Goal: Check status: Check status

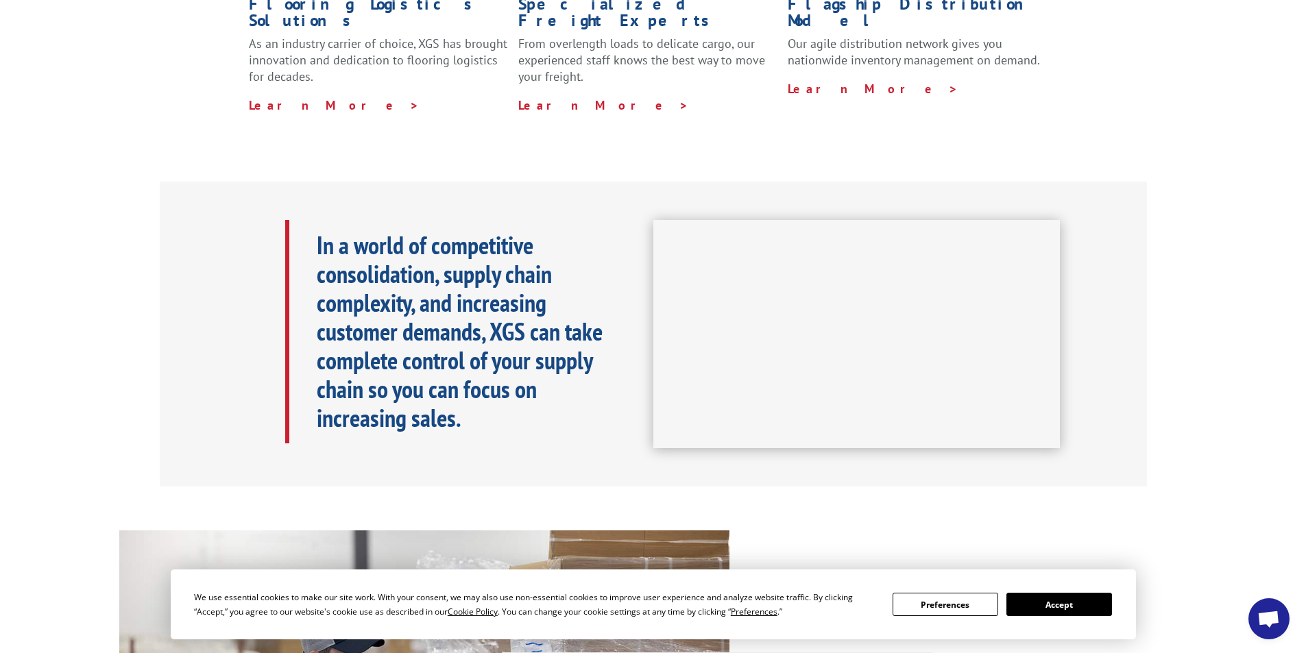
scroll to position [462, 0]
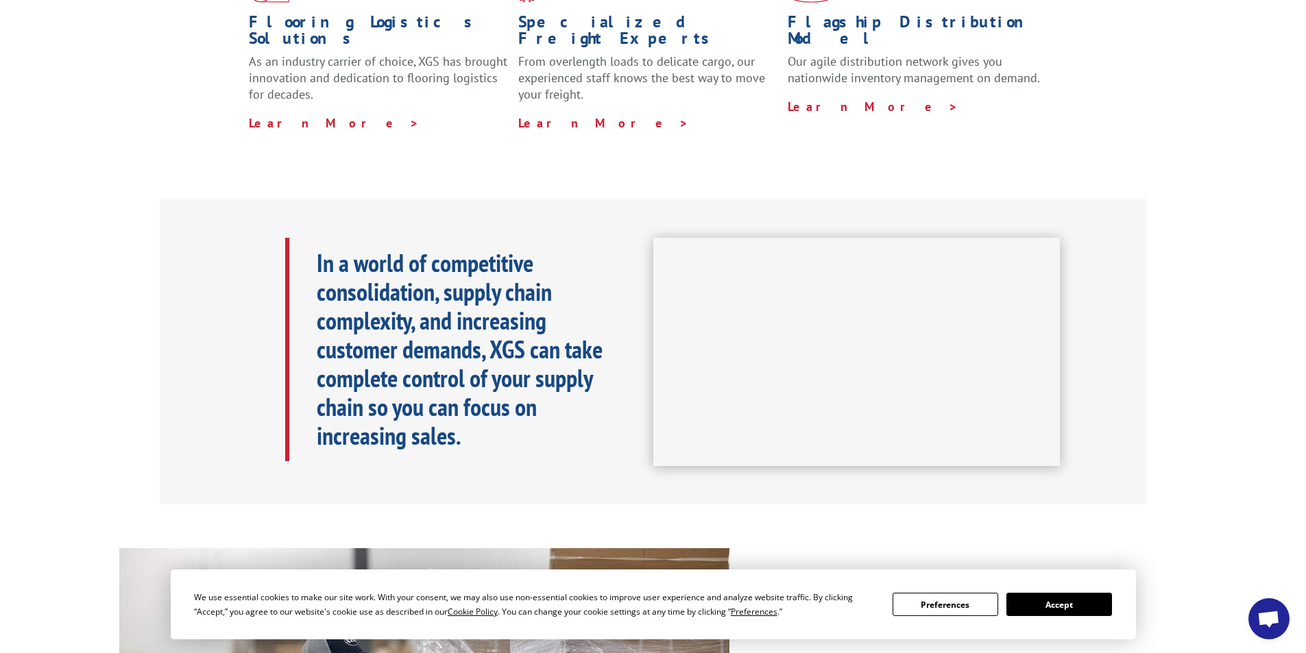
click at [1031, 611] on button "Accept" at bounding box center [1059, 604] width 106 height 23
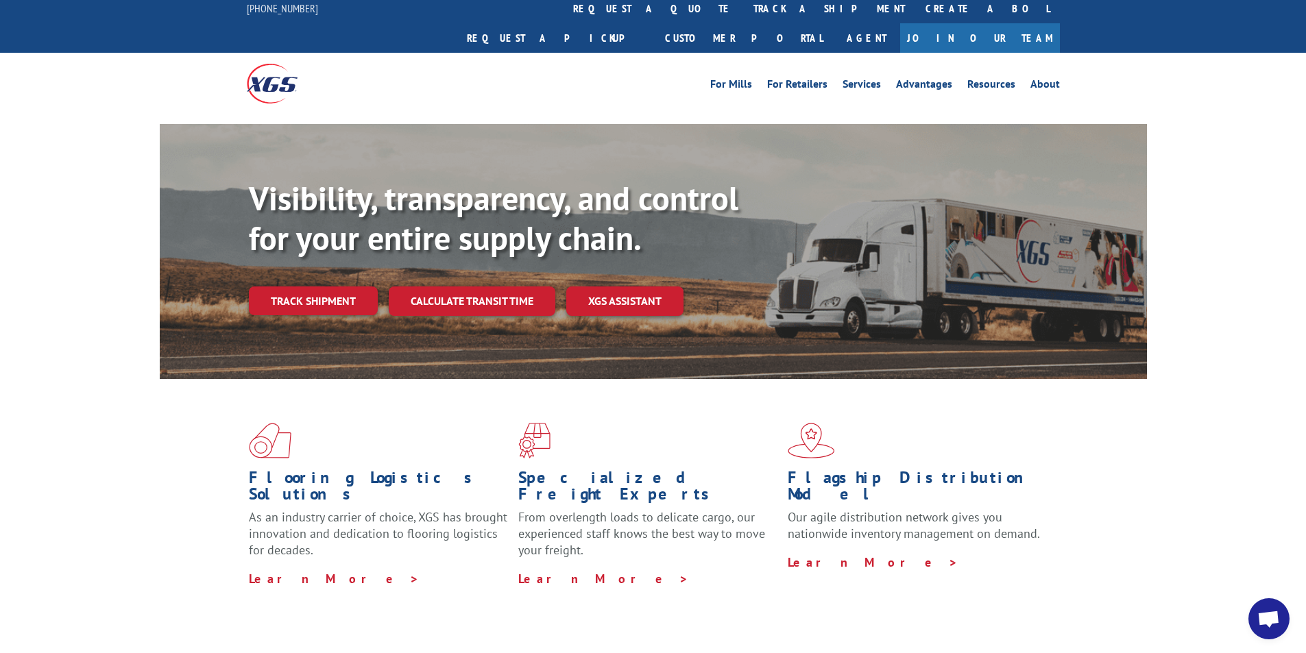
scroll to position [0, 0]
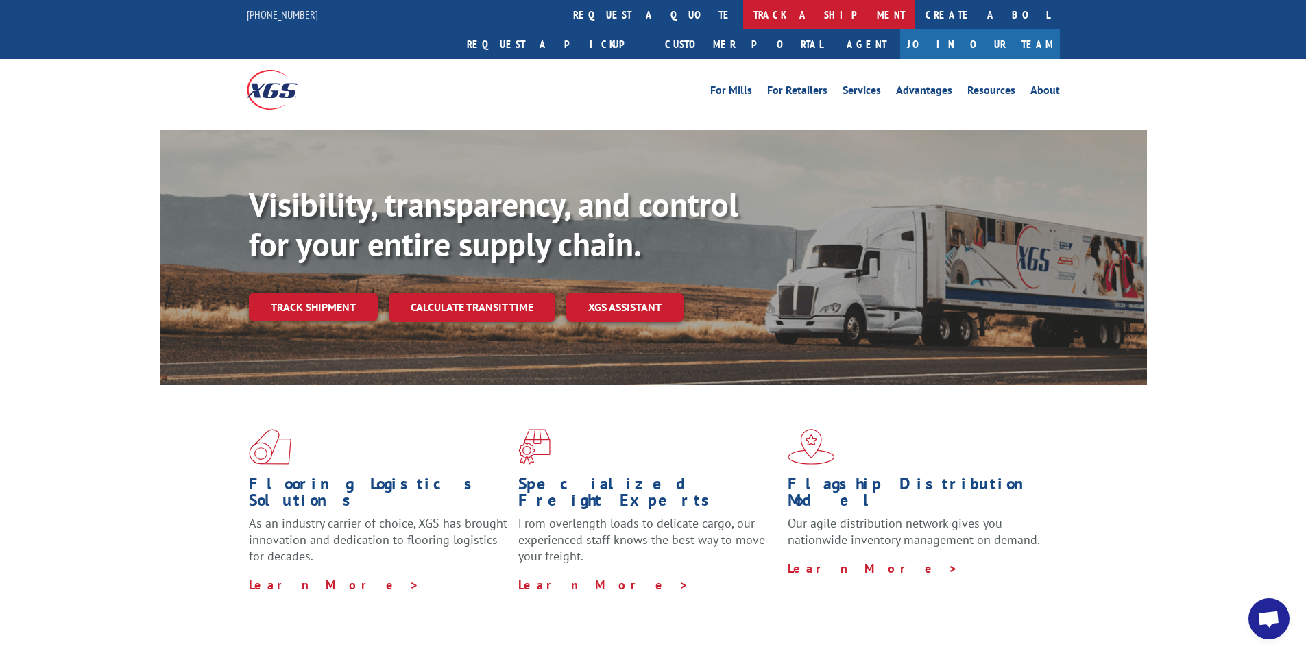
click at [743, 8] on link "track a shipment" at bounding box center [829, 14] width 172 height 29
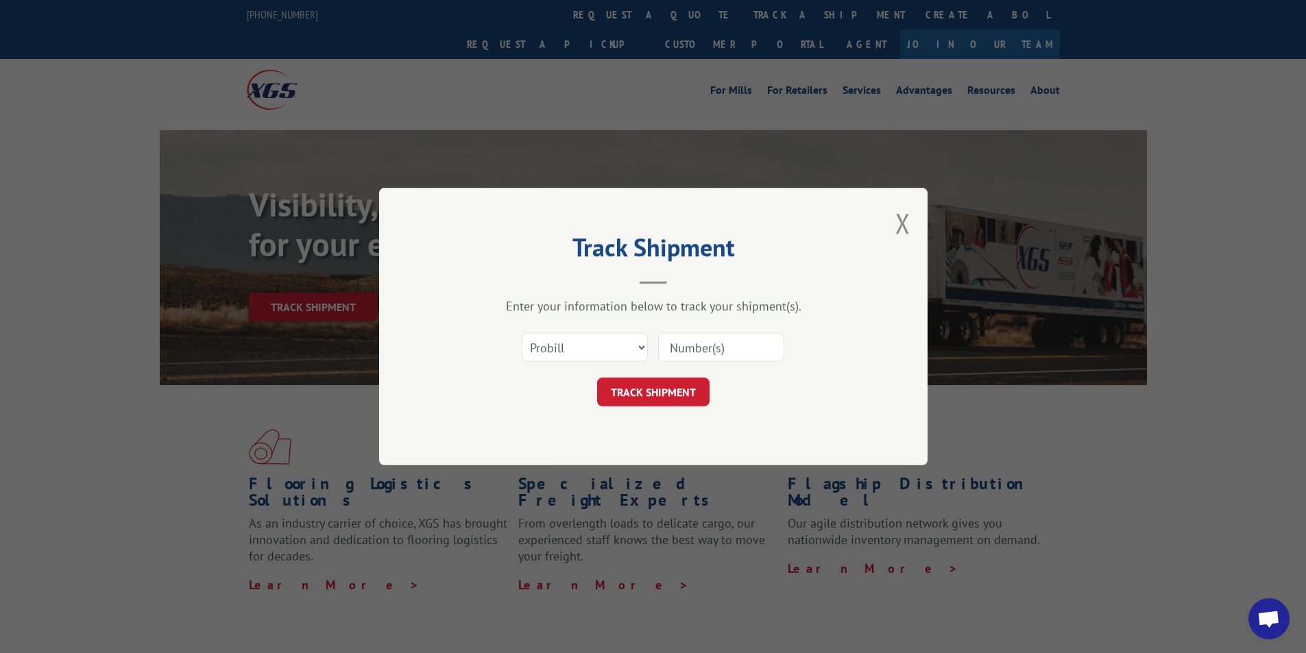
click at [684, 352] on input at bounding box center [721, 347] width 126 height 29
paste input "17208084"
type input "17208084"
click at [646, 397] on button "TRACK SHIPMENT" at bounding box center [653, 392] width 112 height 29
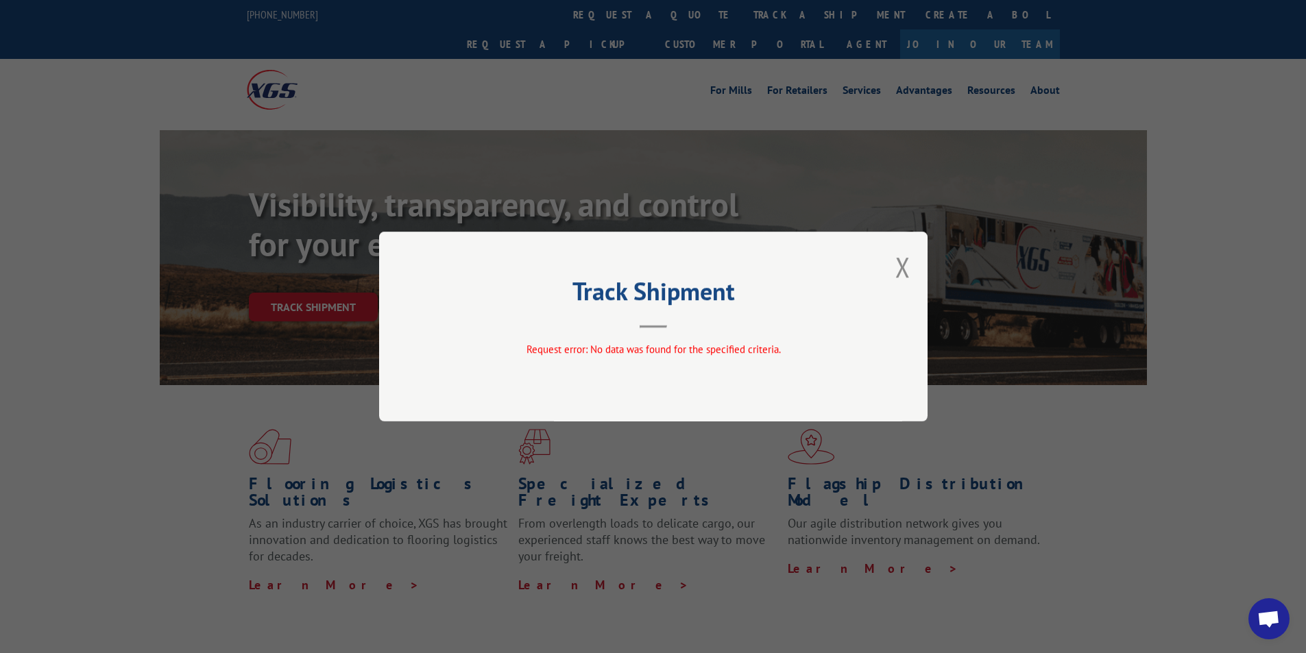
click at [391, 23] on div "Track Shipment Request error: No data was found for the specified criteria." at bounding box center [653, 326] width 1306 height 653
click at [372, 36] on div "Track Shipment Request error: No data was found for the specified criteria." at bounding box center [653, 326] width 1306 height 653
click at [360, 93] on div "Track Shipment Request error: No data was found for the specified criteria." at bounding box center [653, 326] width 1306 height 653
click at [901, 279] on button "Close modal" at bounding box center [902, 267] width 15 height 36
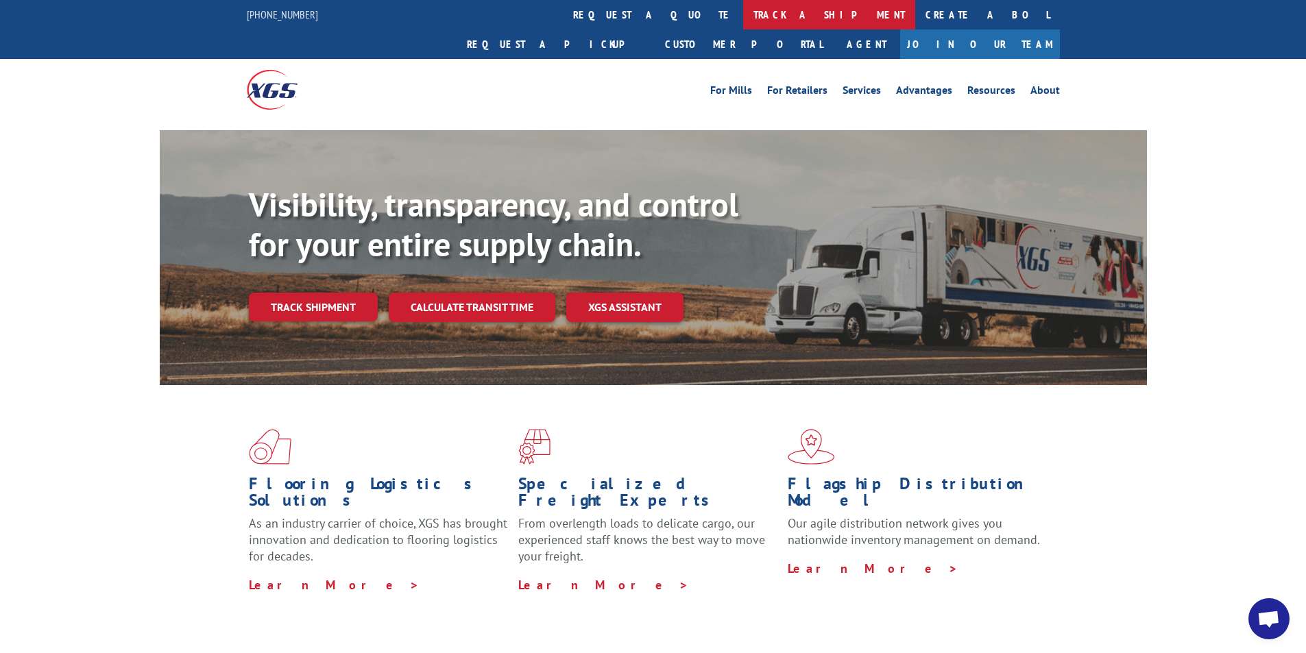
click at [743, 9] on link "track a shipment" at bounding box center [829, 14] width 172 height 29
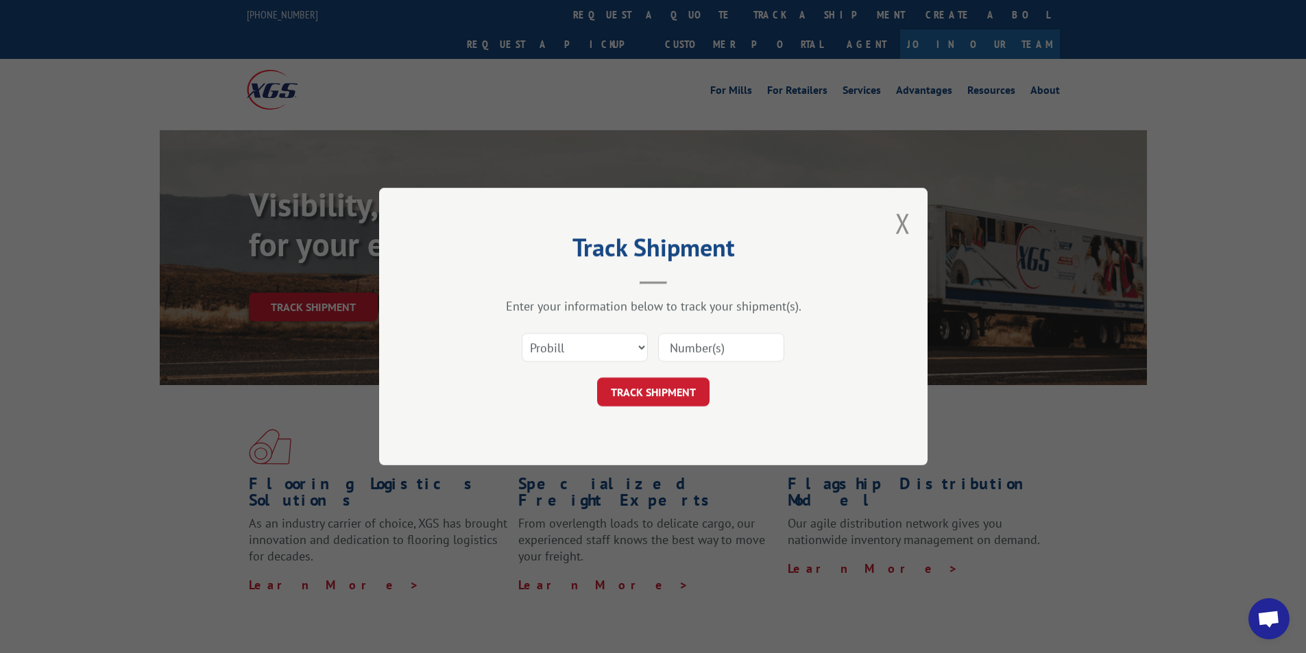
paste input "17408057"
type input "17408057"
click at [666, 387] on button "TRACK SHIPMENT" at bounding box center [653, 392] width 112 height 29
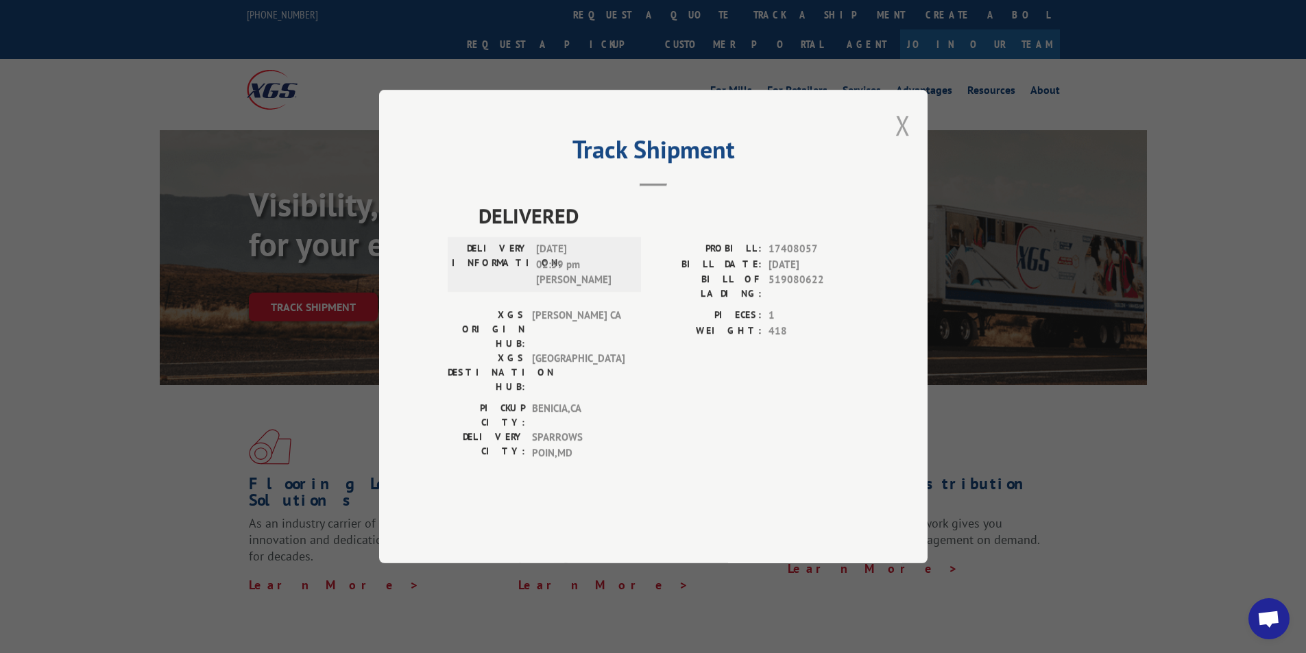
click at [906, 143] on button "Close modal" at bounding box center [902, 125] width 15 height 36
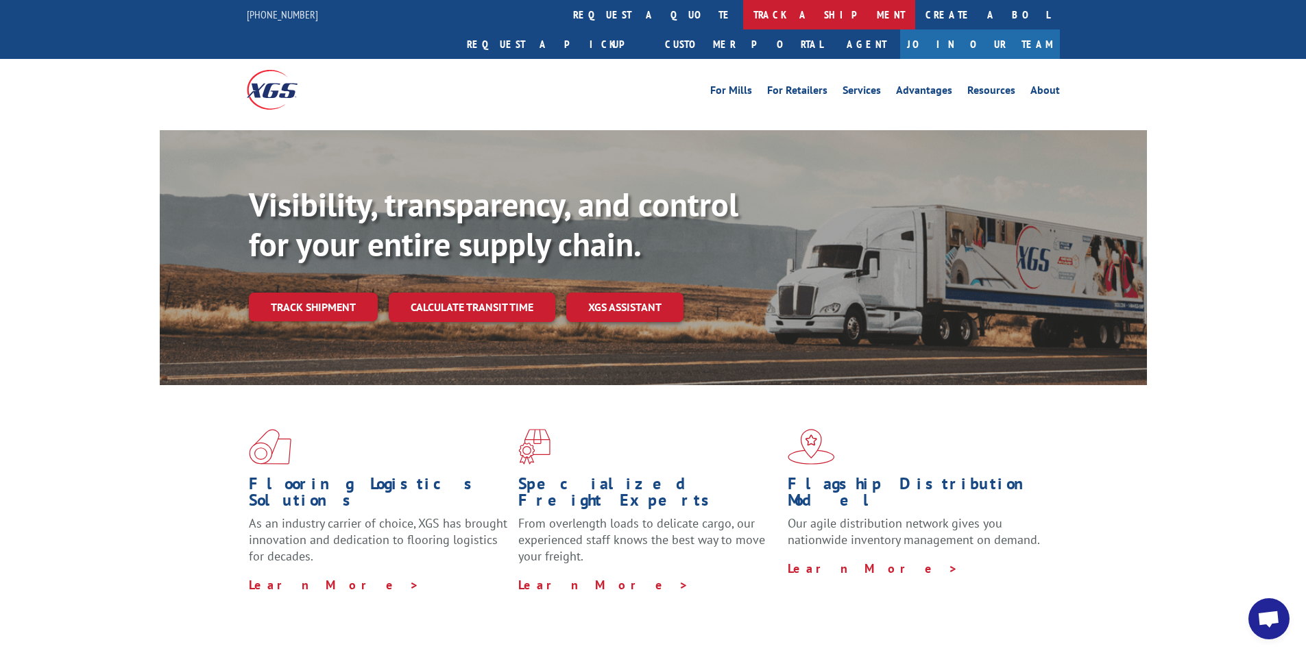
click at [743, 9] on link "track a shipment" at bounding box center [829, 14] width 172 height 29
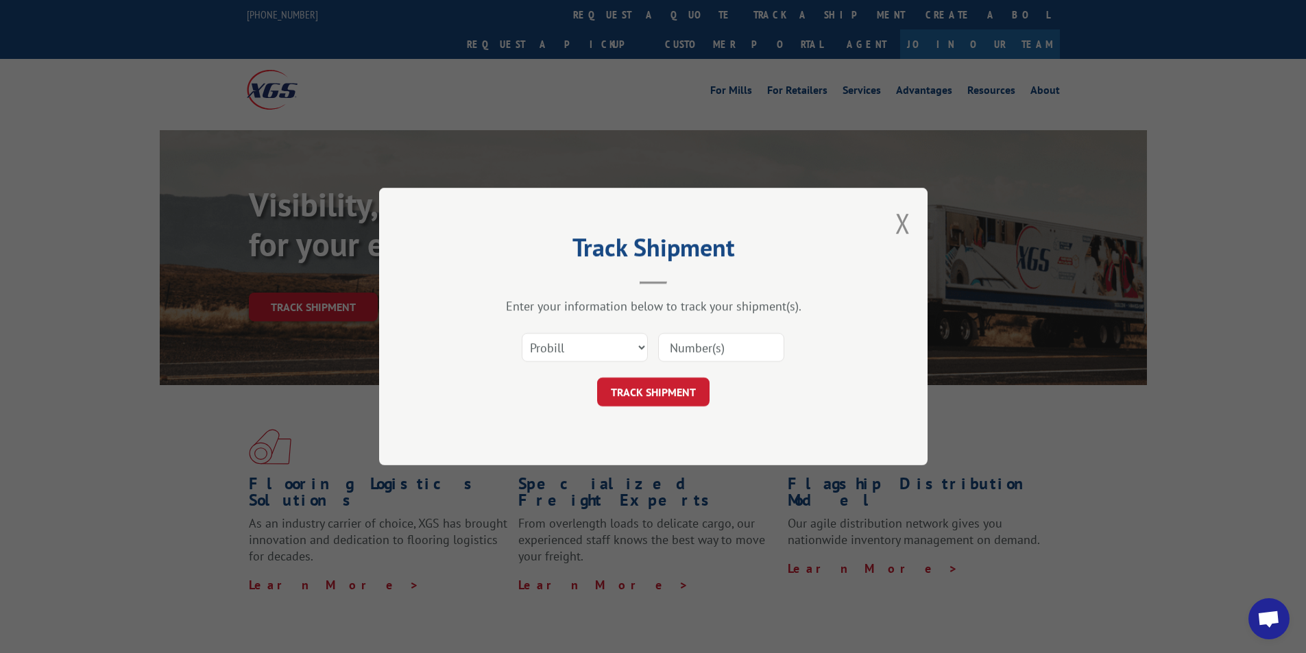
click at [686, 344] on input at bounding box center [721, 347] width 126 height 29
paste input "519958329"
type input "519958329"
click at [642, 387] on button "TRACK SHIPMENT" at bounding box center [653, 392] width 112 height 29
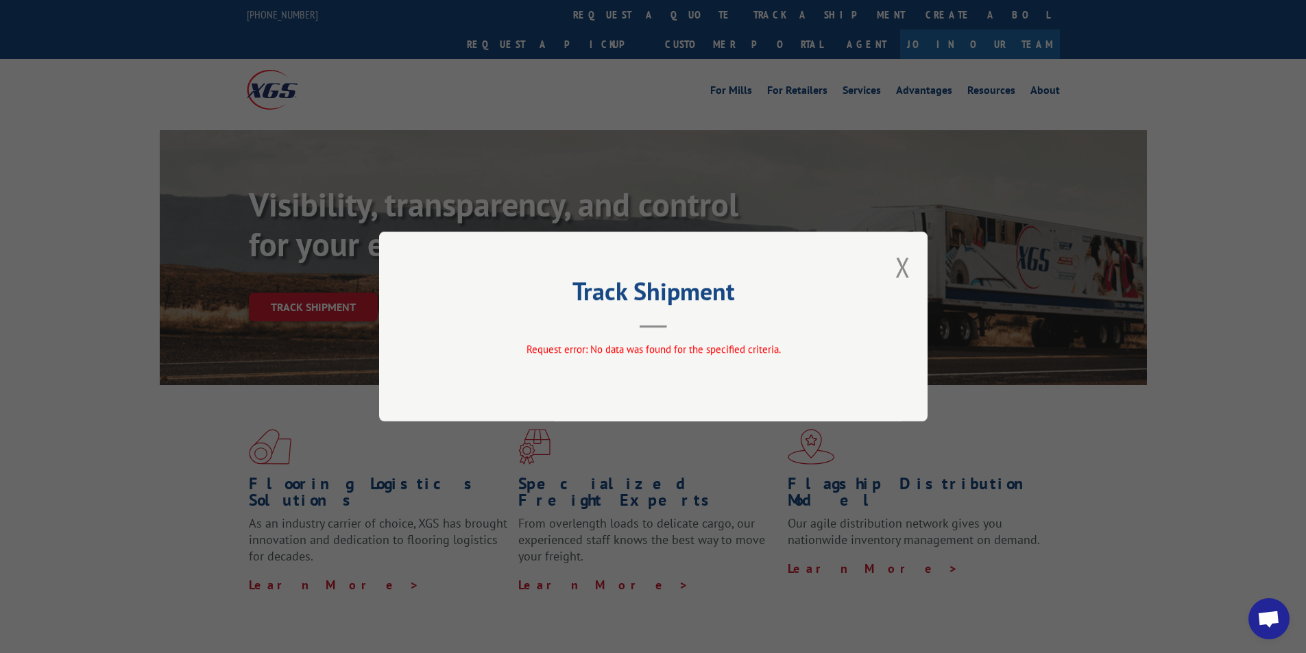
click at [682, 354] on span "Request error: No data was found for the specified criteria." at bounding box center [653, 349] width 254 height 13
drag, startPoint x: 691, startPoint y: 350, endPoint x: 836, endPoint y: 314, distance: 149.2
click at [692, 350] on span "Request error: No data was found for the specified criteria." at bounding box center [653, 349] width 254 height 13
click at [905, 265] on button "Close modal" at bounding box center [902, 267] width 15 height 36
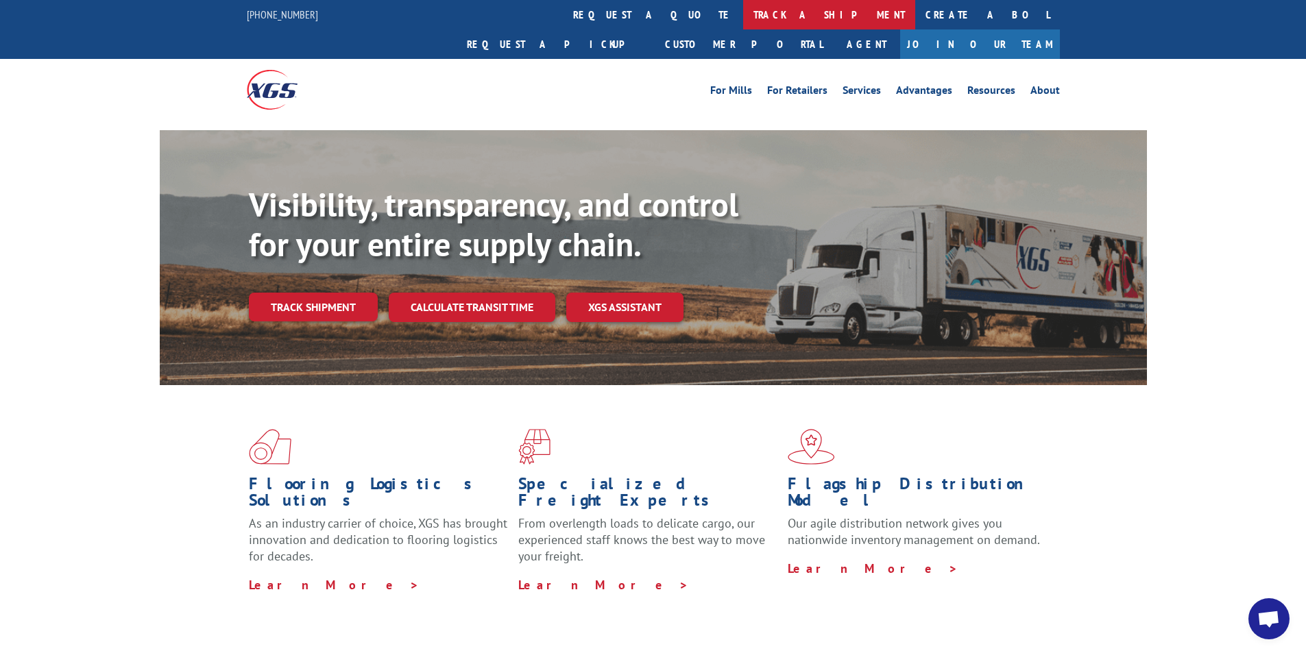
click at [743, 14] on link "track a shipment" at bounding box center [829, 14] width 172 height 29
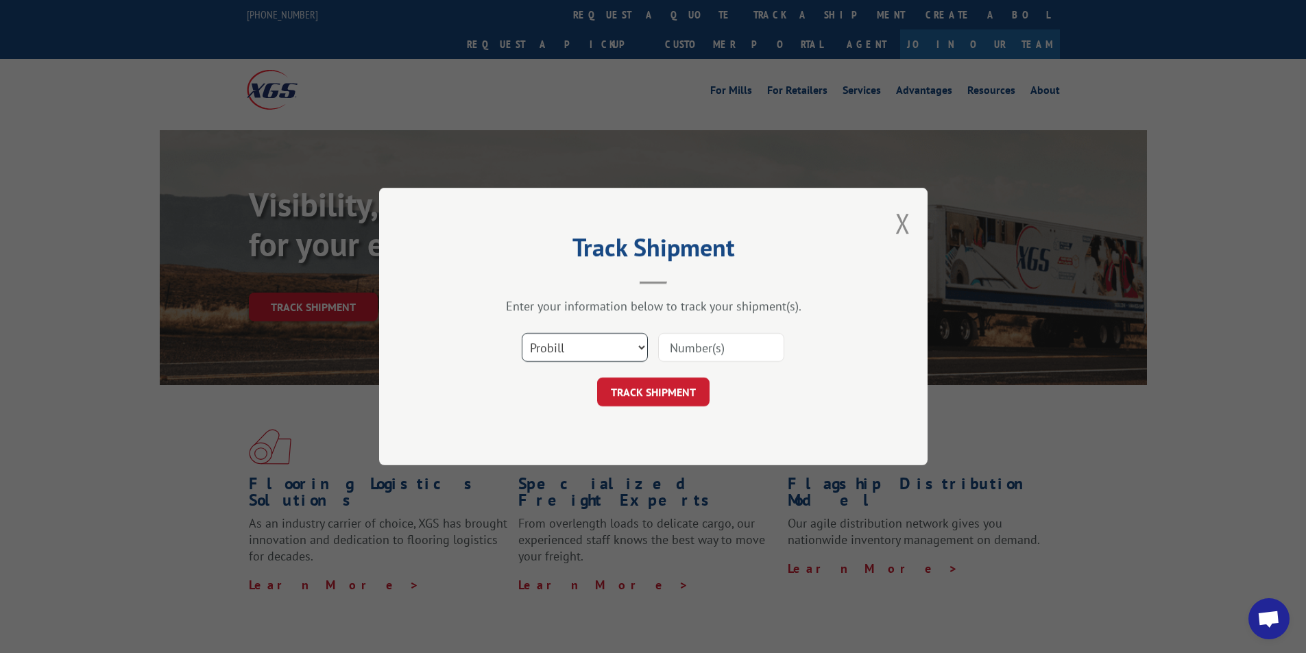
click at [572, 346] on select "Select category... Probill BOL PO" at bounding box center [585, 347] width 126 height 29
select select "bol"
click at [522, 333] on select "Select category... Probill BOL PO" at bounding box center [585, 347] width 126 height 29
click at [709, 359] on input at bounding box center [721, 347] width 126 height 29
paste input "519958329"
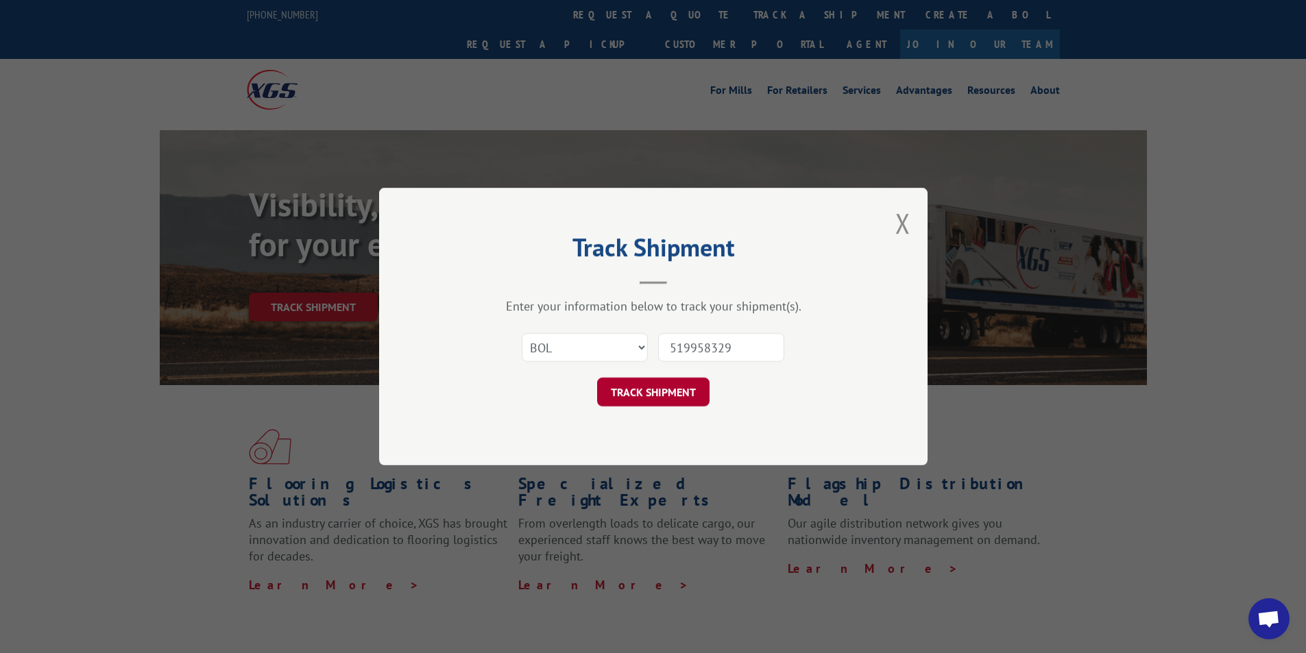
type input "519958329"
click at [668, 392] on button "TRACK SHIPMENT" at bounding box center [653, 392] width 112 height 29
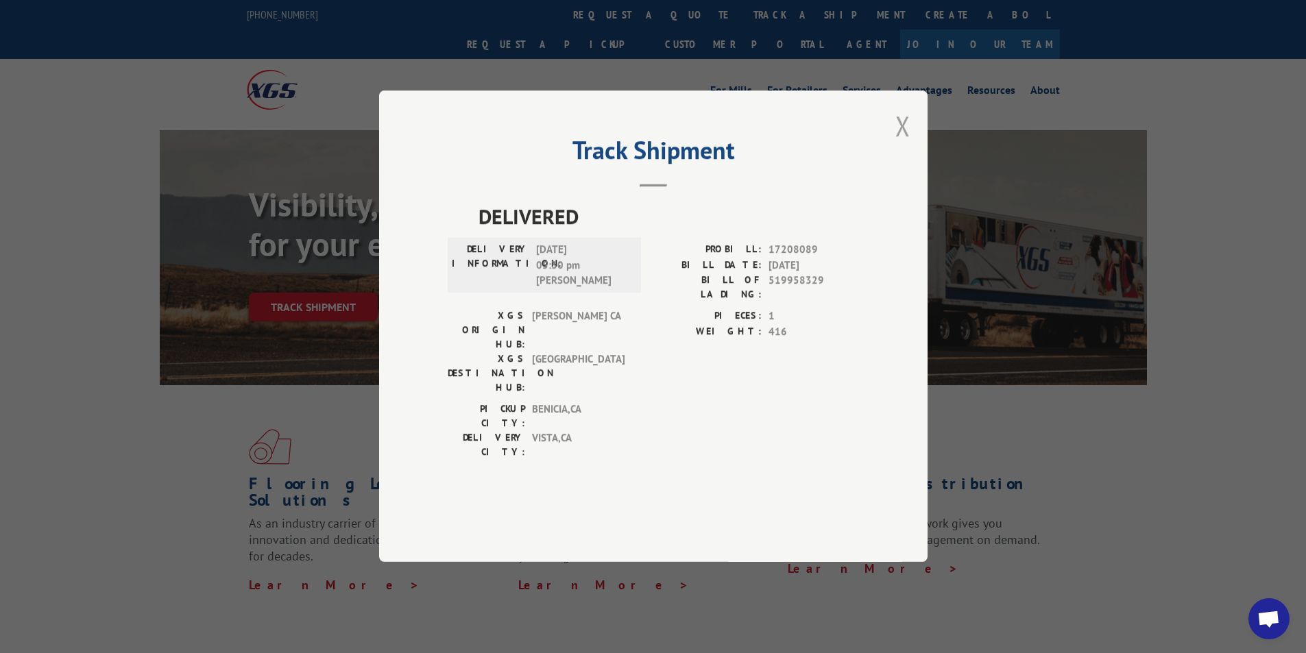
click at [900, 144] on button "Close modal" at bounding box center [902, 126] width 15 height 36
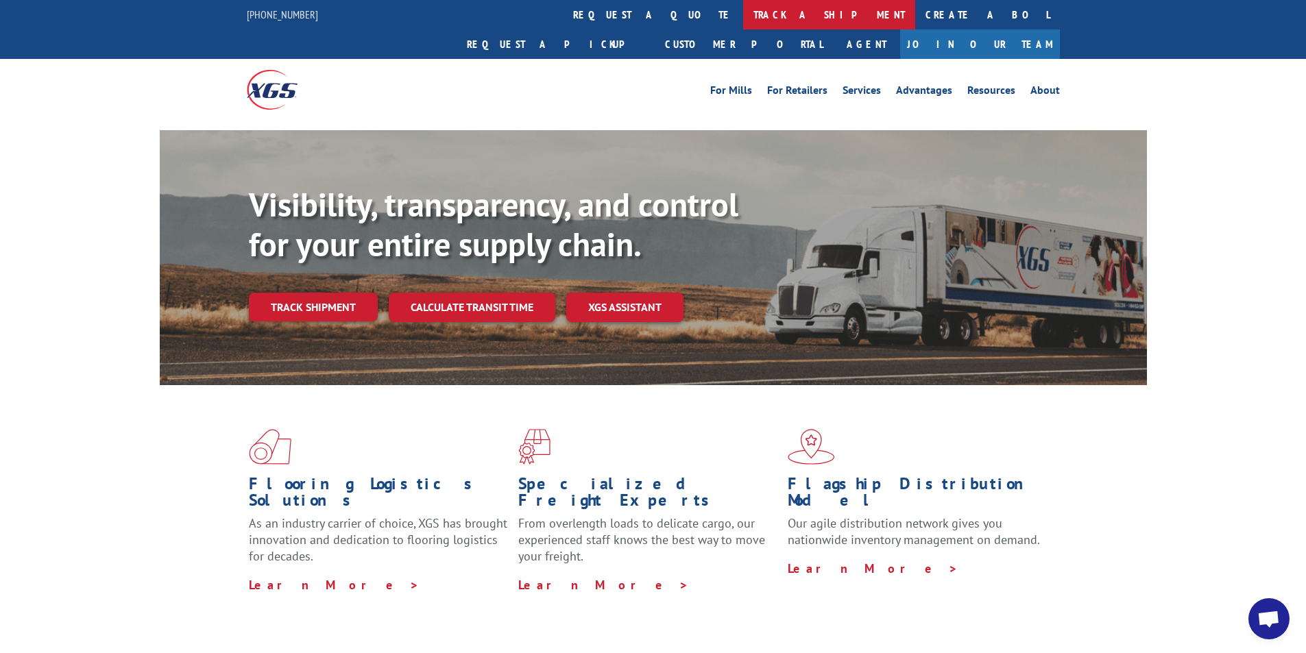
click at [743, 12] on link "track a shipment" at bounding box center [829, 14] width 172 height 29
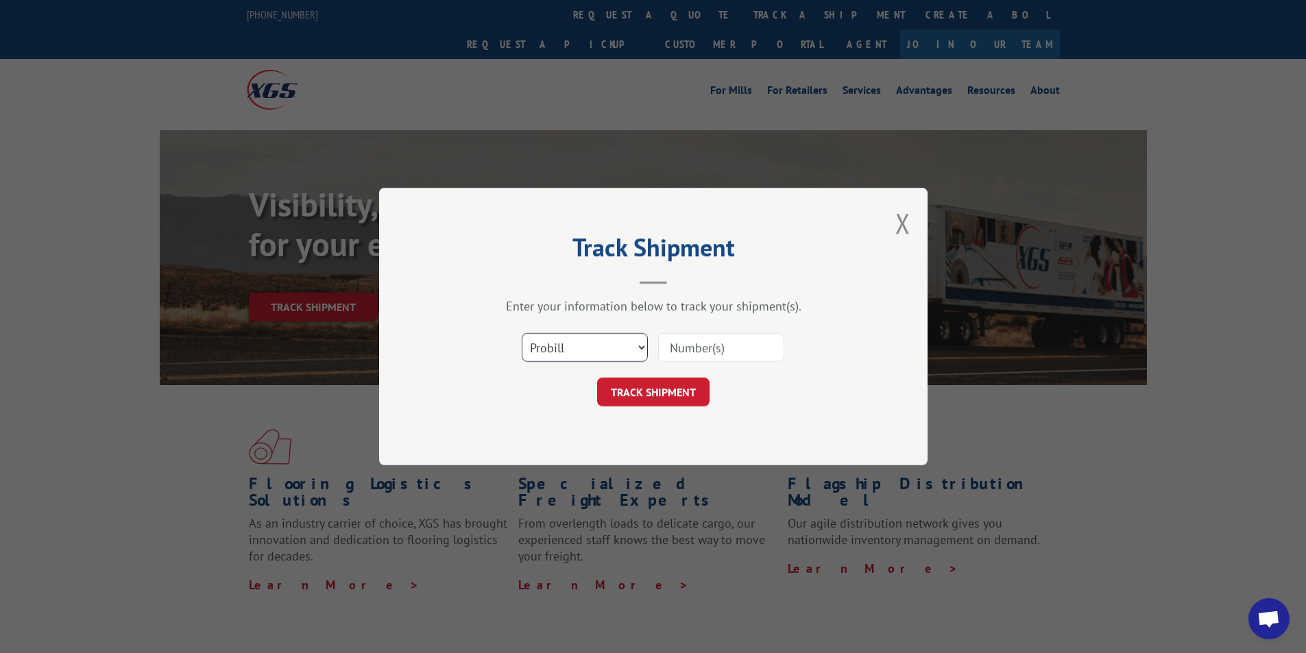
click at [585, 342] on select "Select category... Probill BOL PO" at bounding box center [585, 347] width 126 height 29
select select "bol"
click at [522, 333] on select "Select category... Probill BOL PO" at bounding box center [585, 347] width 126 height 29
click at [719, 341] on input at bounding box center [721, 347] width 126 height 29
paste input "519958329"
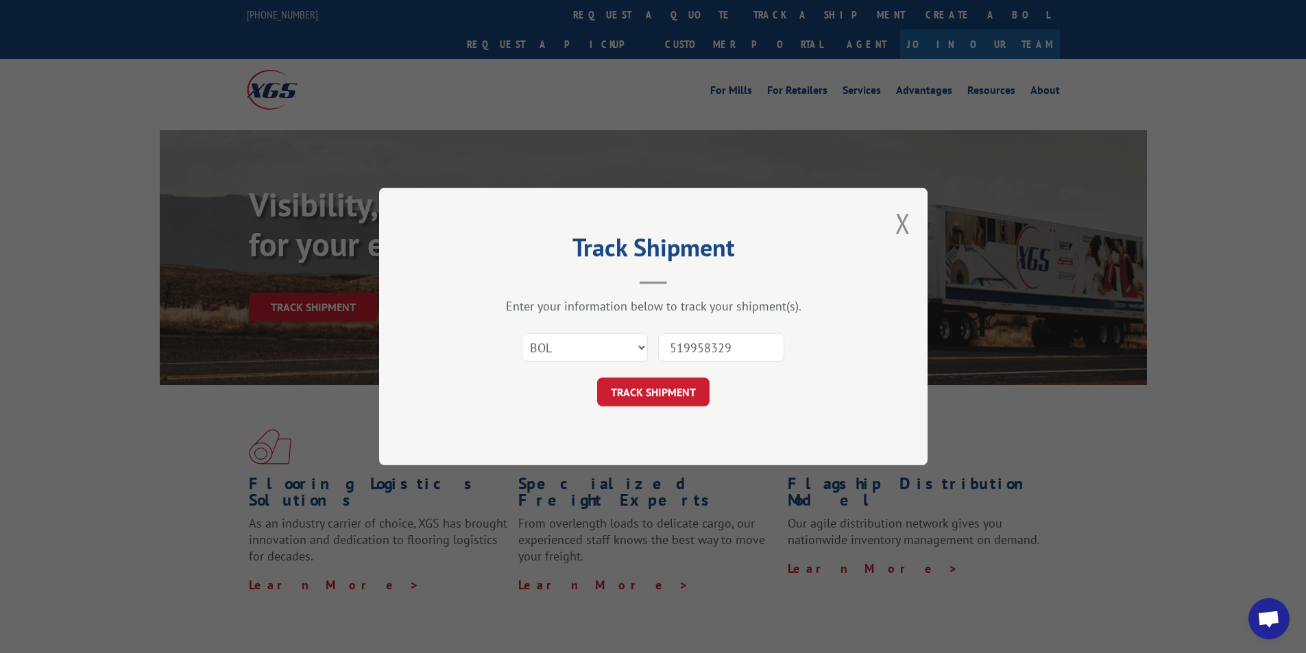
click at [690, 346] on input "519958329" at bounding box center [721, 347] width 126 height 29
paste input "347846"
type input "519347846"
click at [666, 387] on button "TRACK SHIPMENT" at bounding box center [653, 392] width 112 height 29
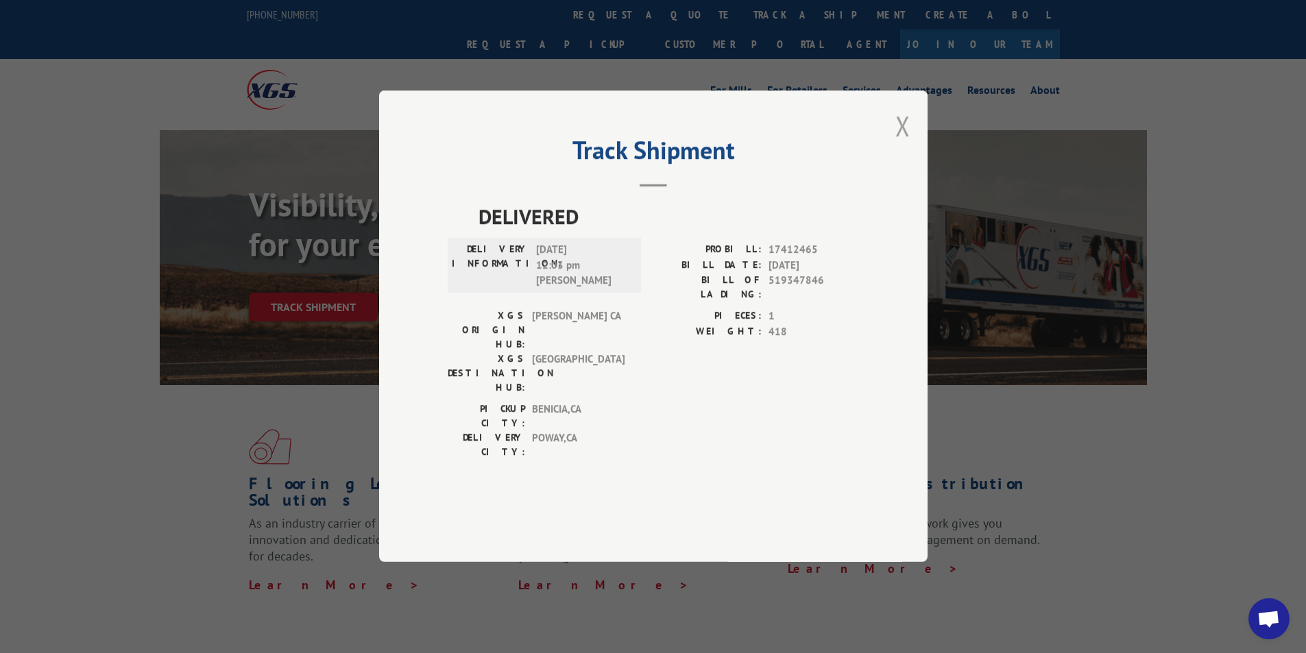
click at [896, 144] on button "Close modal" at bounding box center [902, 126] width 15 height 36
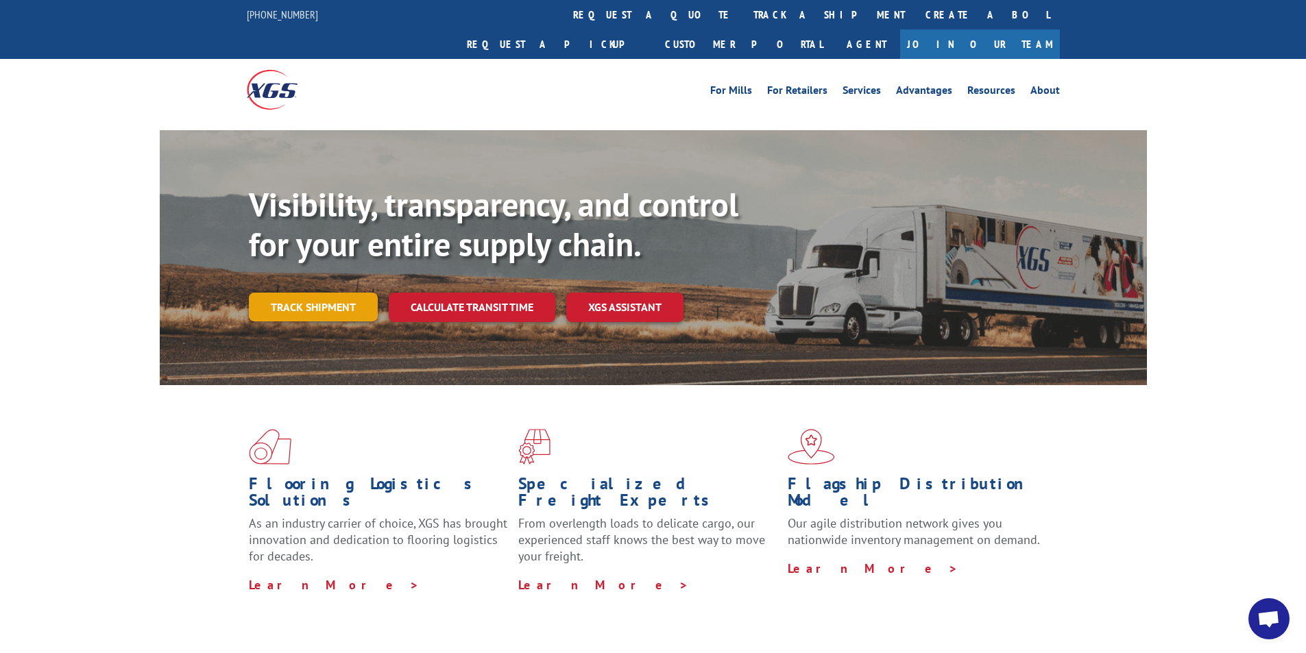
click at [301, 293] on link "Track shipment" at bounding box center [313, 307] width 129 height 29
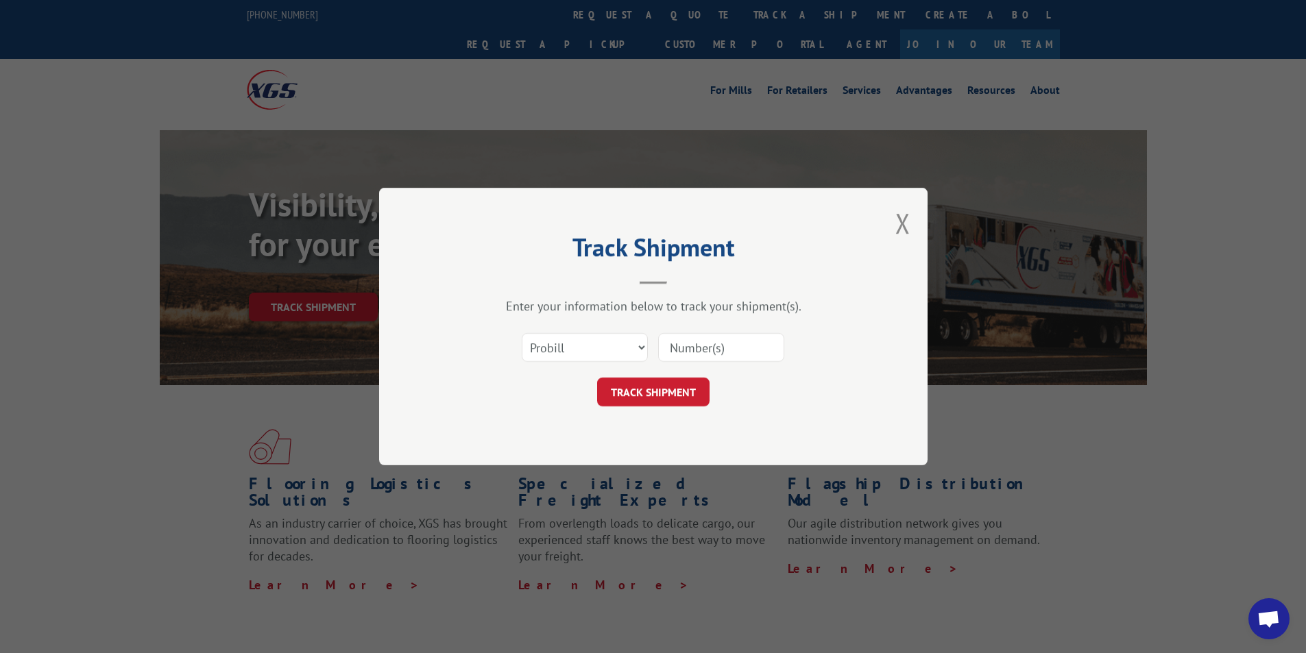
click at [714, 350] on input at bounding box center [721, 347] width 126 height 29
paste input "519347846"
type input "519347846"
click at [635, 348] on select "Select category... Probill BOL PO" at bounding box center [585, 347] width 126 height 29
select select "bol"
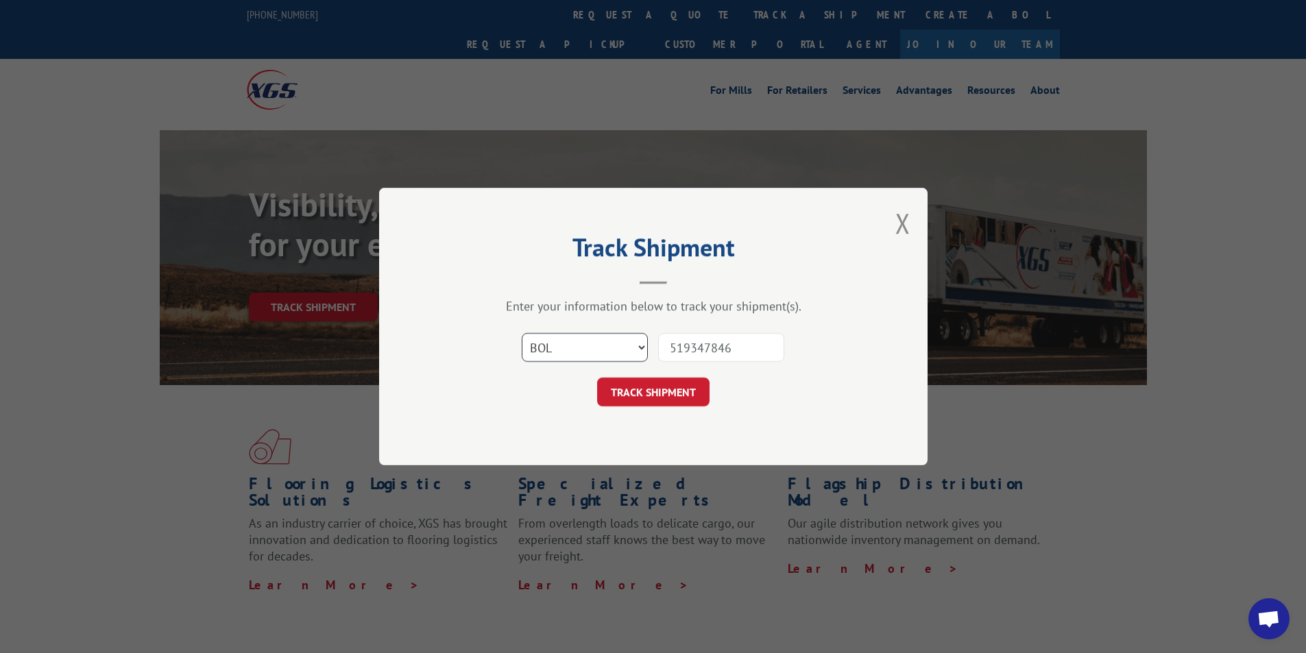
click at [522, 333] on select "Select category... Probill BOL PO" at bounding box center [585, 347] width 126 height 29
click at [660, 389] on button "TRACK SHIPMENT" at bounding box center [653, 392] width 112 height 29
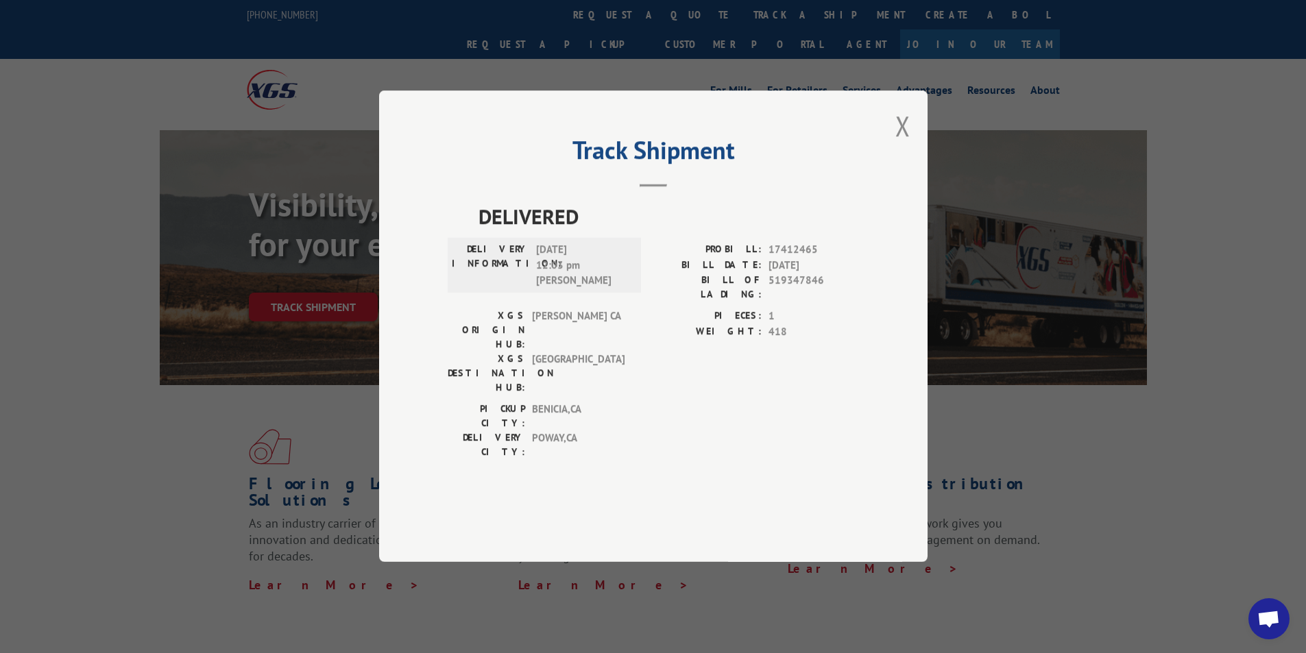
click at [793, 258] on span "17412465" at bounding box center [814, 251] width 90 height 16
copy span "17412465"
click at [908, 144] on button "Close modal" at bounding box center [902, 126] width 15 height 36
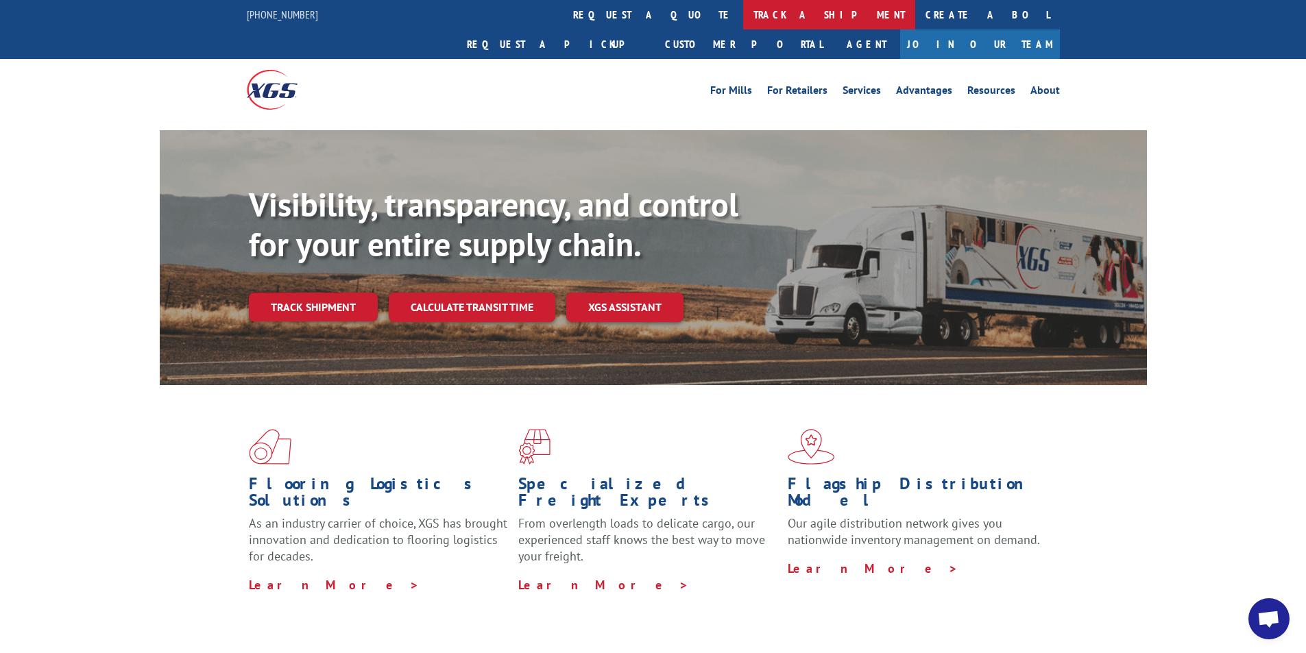
click at [743, 20] on link "track a shipment" at bounding box center [829, 14] width 172 height 29
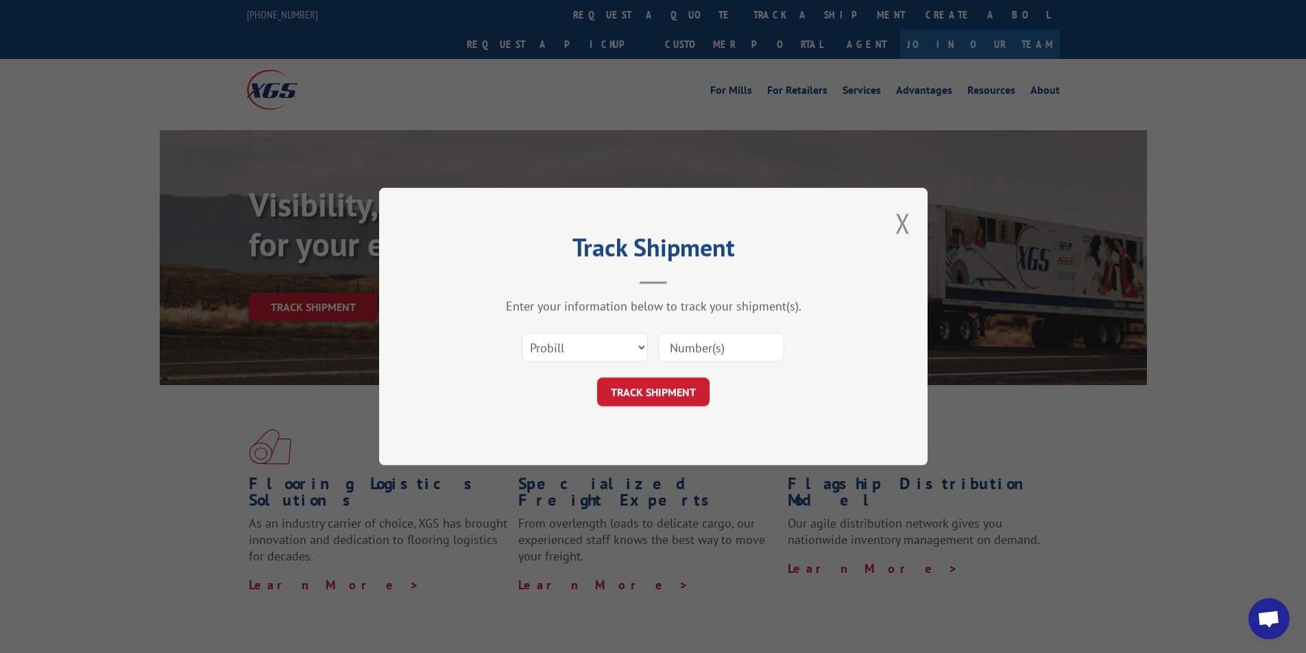
click at [694, 343] on input at bounding box center [721, 347] width 126 height 29
paste input "17412465"
type input "17412465"
click at [664, 386] on button "TRACK SHIPMENT" at bounding box center [653, 392] width 112 height 29
